Goal: Use online tool/utility

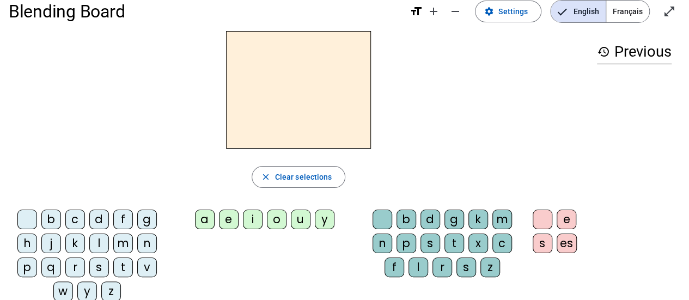
scroll to position [17, 0]
click at [52, 220] on div "b" at bounding box center [51, 219] width 20 height 20
click at [73, 220] on div "c" at bounding box center [75, 219] width 20 height 20
click at [60, 219] on div "b" at bounding box center [51, 219] width 20 height 20
click at [205, 216] on div "a" at bounding box center [205, 219] width 20 height 20
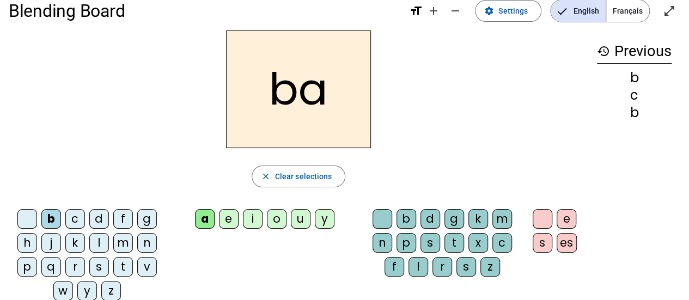
click at [413, 269] on div "l" at bounding box center [418, 267] width 20 height 20
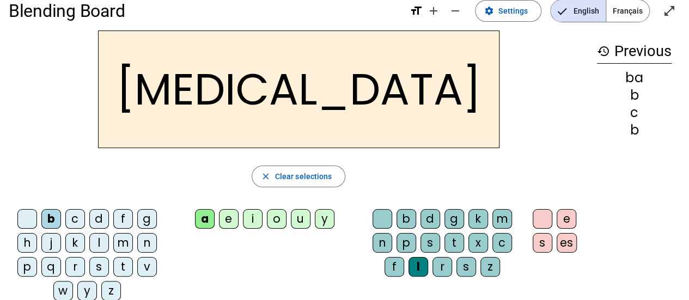
click at [628, 15] on span "Français" at bounding box center [627, 11] width 43 height 22
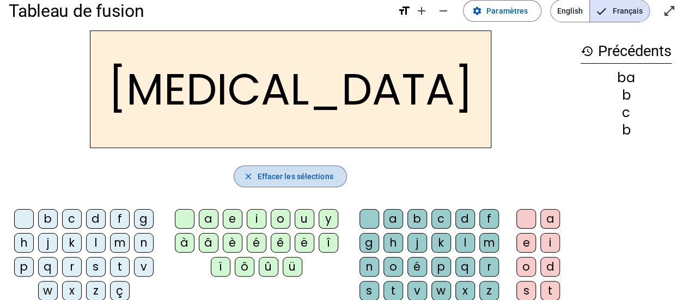
click at [254, 172] on span "button" at bounding box center [290, 176] width 112 height 26
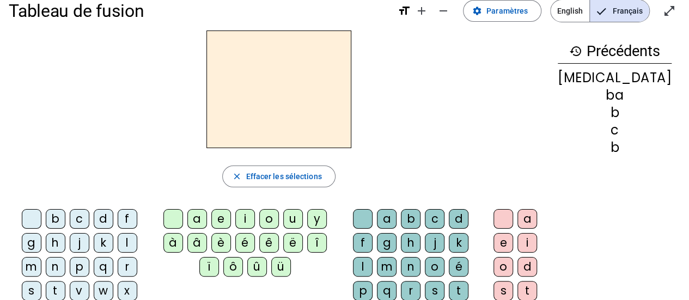
click at [582, 52] on mat-icon "history" at bounding box center [575, 51] width 13 height 13
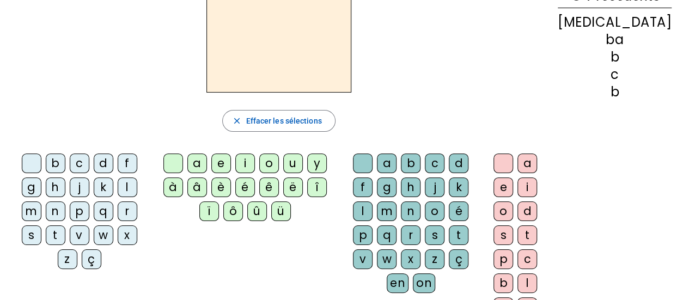
scroll to position [73, 0]
click at [81, 164] on div "c" at bounding box center [80, 163] width 20 height 20
click at [207, 168] on div "a" at bounding box center [197, 163] width 20 height 20
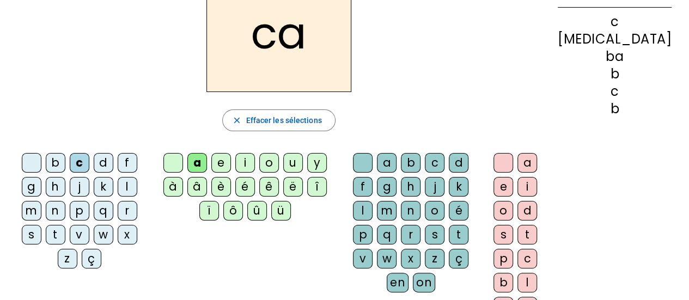
click at [420, 225] on div "r" at bounding box center [411, 235] width 20 height 20
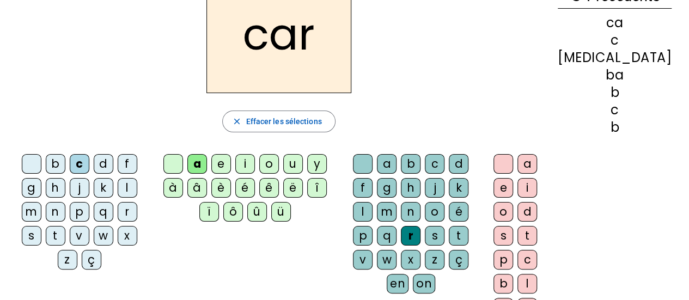
scroll to position [69, 0]
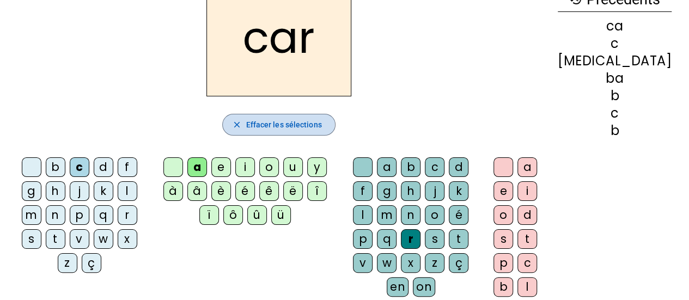
click at [260, 120] on span "Effacer les sélections" at bounding box center [284, 124] width 76 height 13
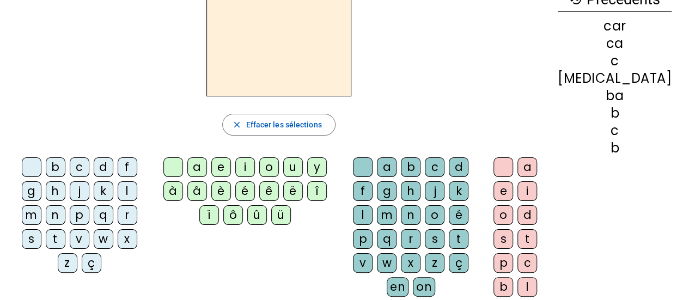
scroll to position [0, 0]
